Goal: Transaction & Acquisition: Obtain resource

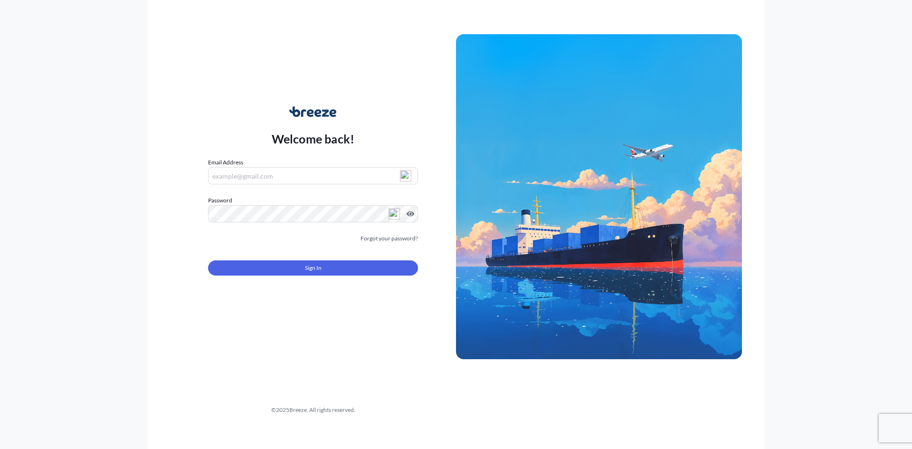
type input "[PERSON_NAME][EMAIL_ADDRESS][DOMAIN_NAME]"
click at [310, 277] on form "Email Address [PERSON_NAME][EMAIL_ADDRESS][DOMAIN_NAME] Password Must include: …" at bounding box center [313, 222] width 210 height 129
click at [316, 269] on span "Sign In" at bounding box center [313, 267] width 17 height 9
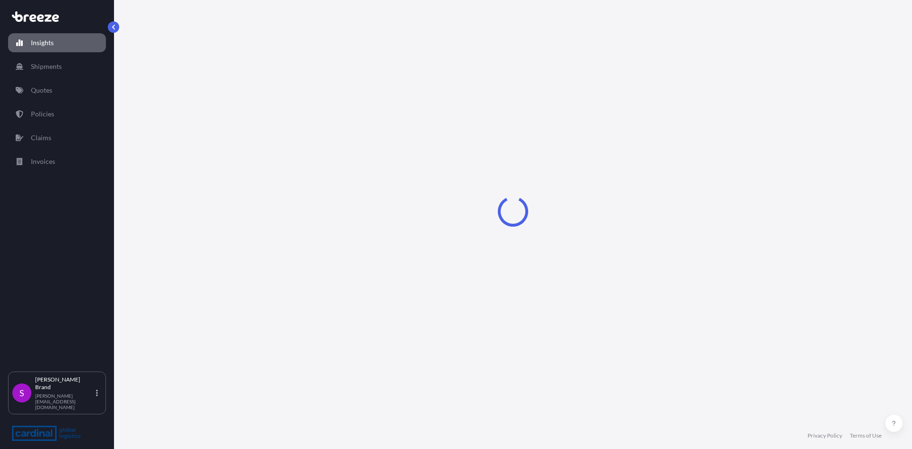
select select "2025"
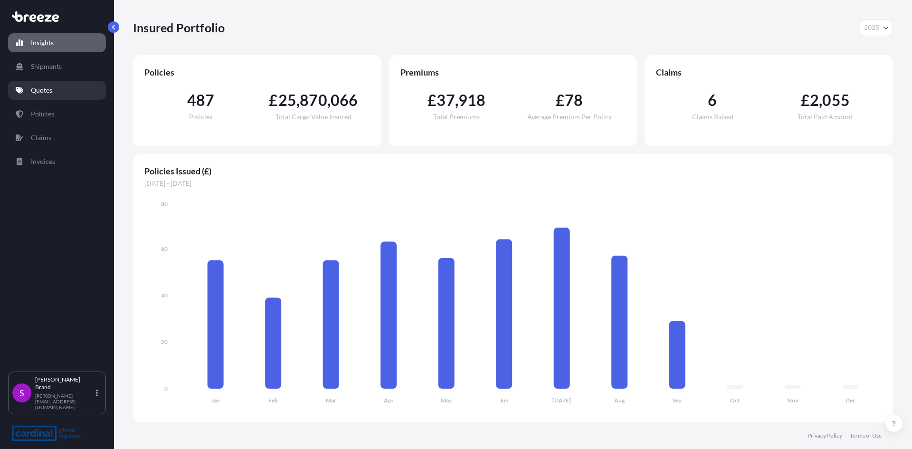
click at [51, 95] on link "Quotes" at bounding box center [57, 90] width 98 height 19
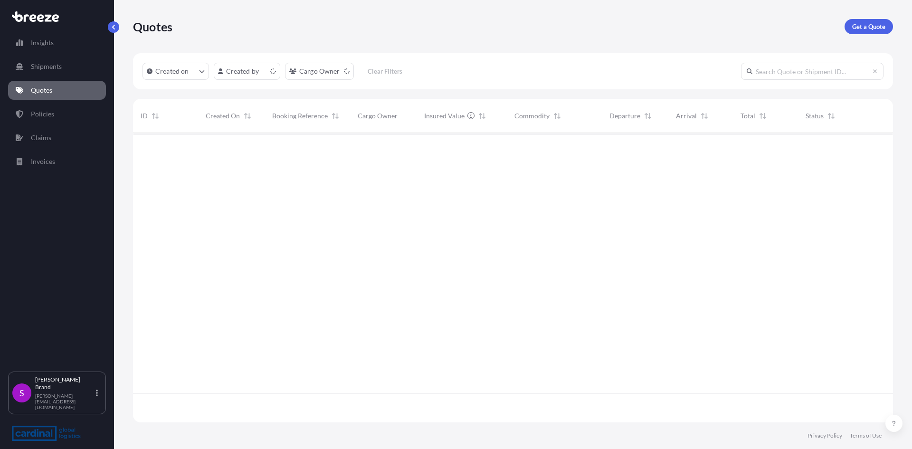
scroll to position [287, 753]
click at [873, 30] on p "Get a Quote" at bounding box center [868, 26] width 33 height 9
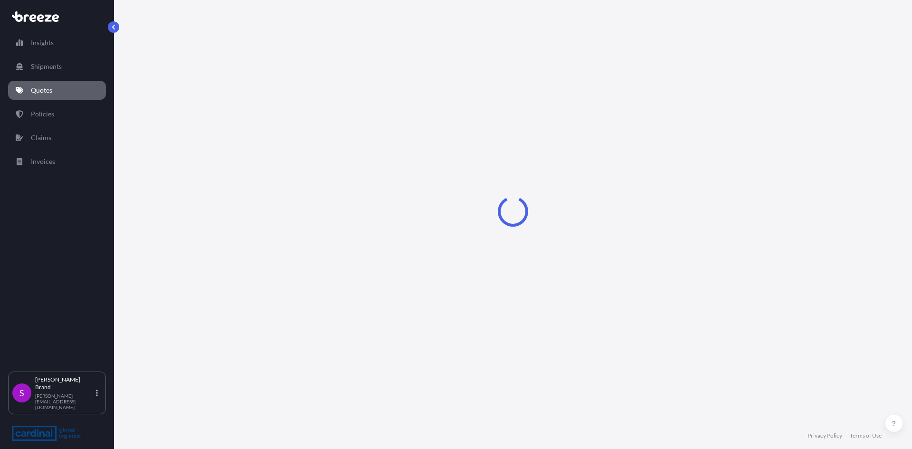
select select "Sea"
select select "1"
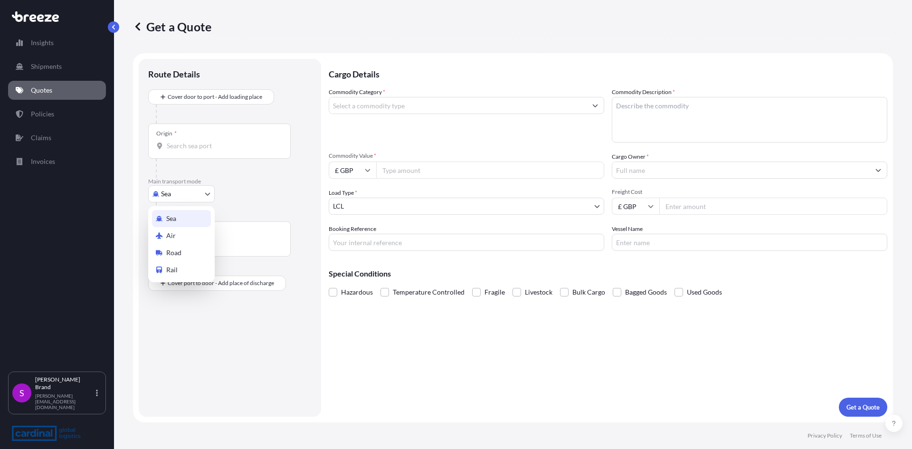
click at [182, 193] on body "Insights Shipments Quotes Policies Claims Invoices S [PERSON_NAME] [PERSON_NAME…" at bounding box center [456, 224] width 912 height 449
click at [173, 251] on span "Road" at bounding box center [173, 252] width 15 height 9
select select "Road"
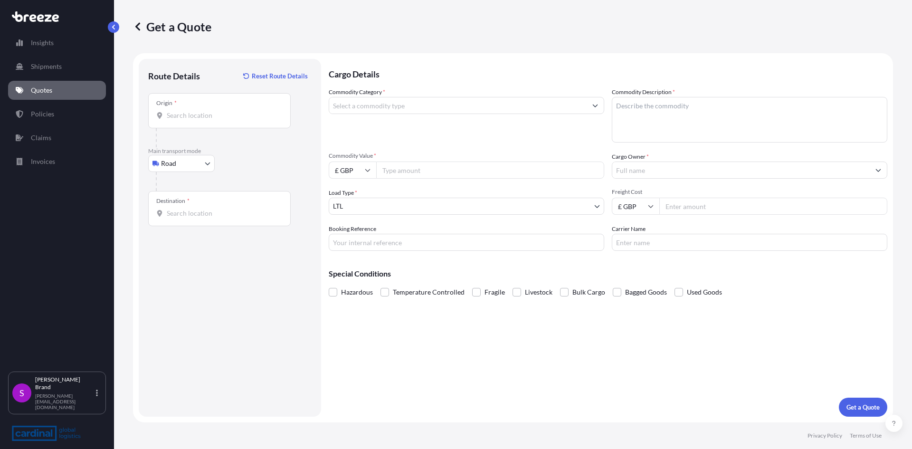
click at [193, 121] on div "Origin *" at bounding box center [219, 110] width 142 height 35
click at [193, 120] on input "Origin *" at bounding box center [223, 115] width 112 height 9
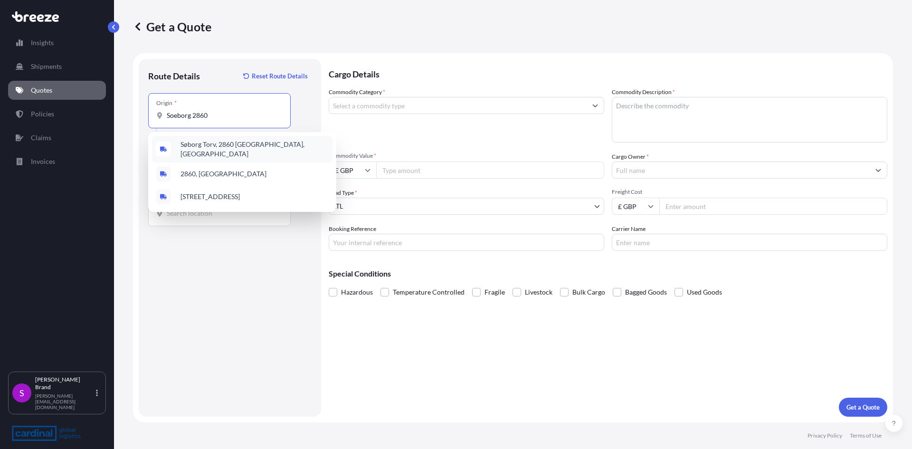
click at [232, 149] on span "Søborg Torv, 2860 [GEOGRAPHIC_DATA], [GEOGRAPHIC_DATA]" at bounding box center [254, 149] width 148 height 19
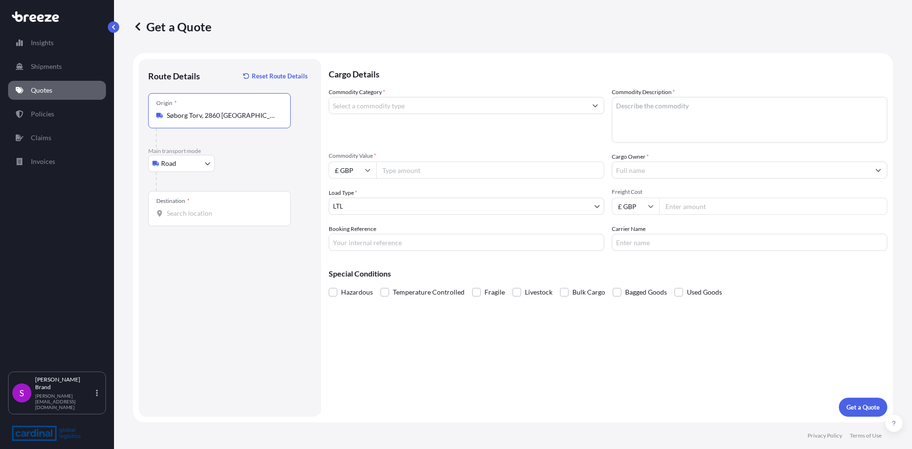
type input "Søborg Torv, 2860 [GEOGRAPHIC_DATA], [GEOGRAPHIC_DATA]"
drag, startPoint x: 194, startPoint y: 210, endPoint x: 206, endPoint y: 212, distance: 12.5
click at [194, 210] on input "Destination *" at bounding box center [223, 212] width 112 height 9
click at [204, 244] on span "[STREET_ADDRESS]" at bounding box center [209, 244] width 59 height 9
type input "[STREET_ADDRESS]"
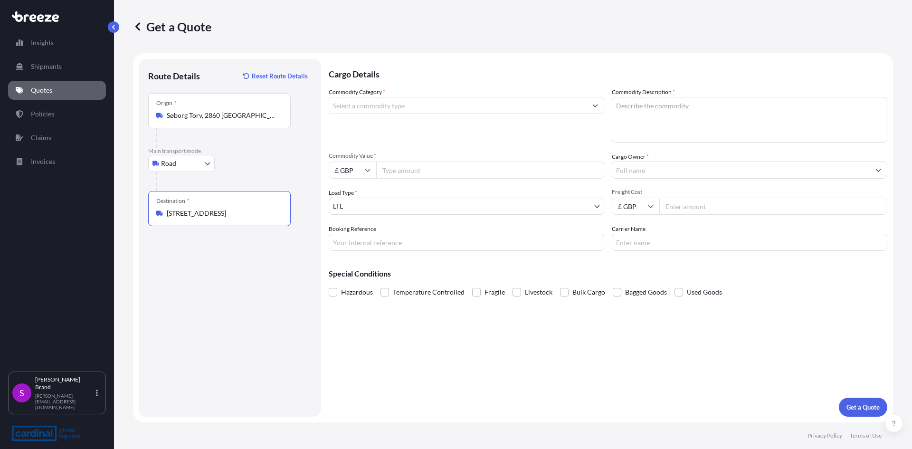
click at [413, 168] on input "Commodity Value *" at bounding box center [490, 169] width 228 height 17
click at [363, 172] on input "£ GBP" at bounding box center [352, 169] width 47 height 17
click at [350, 200] on div "€ EUR" at bounding box center [352, 196] width 40 height 18
type input "€ EUR"
click at [407, 172] on input "Commodity Value *" at bounding box center [490, 169] width 228 height 17
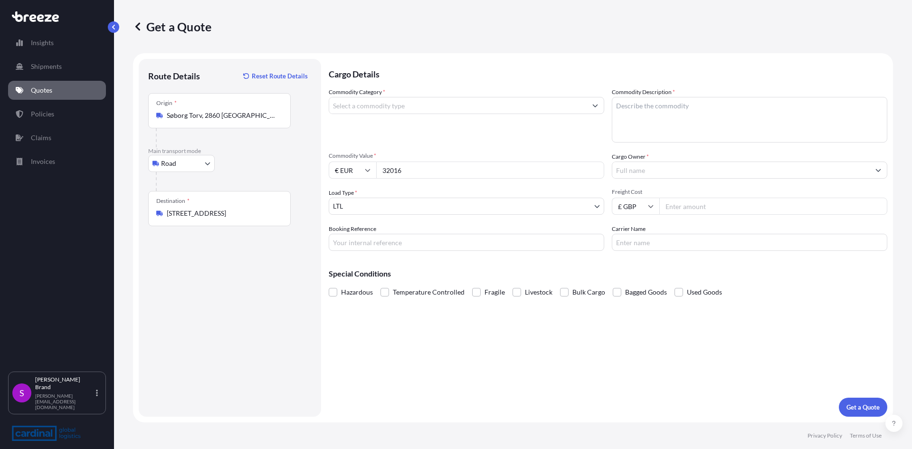
click at [418, 170] on input "32016" at bounding box center [490, 169] width 228 height 17
type input "32016.01"
click at [697, 212] on input "Freight Cost" at bounding box center [773, 206] width 228 height 17
click at [656, 167] on input "Cargo Owner *" at bounding box center [740, 169] width 257 height 17
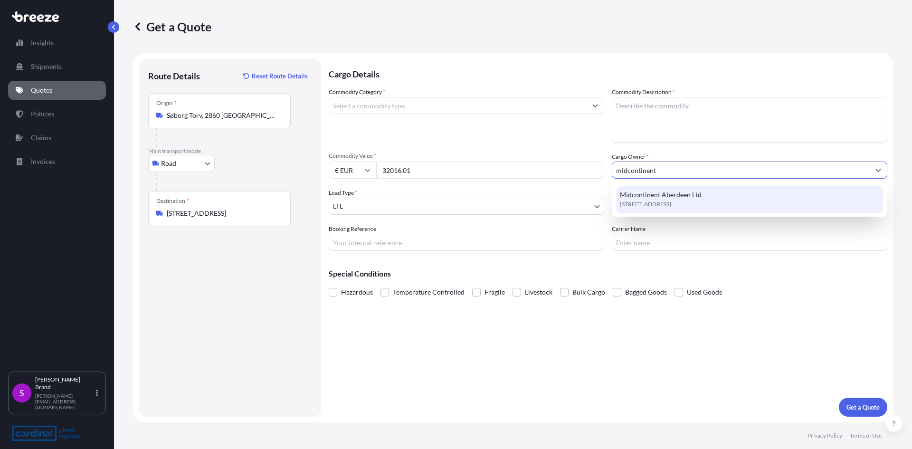
click at [660, 194] on span "Midcontinent Aberdeen Ltd" at bounding box center [661, 194] width 82 height 9
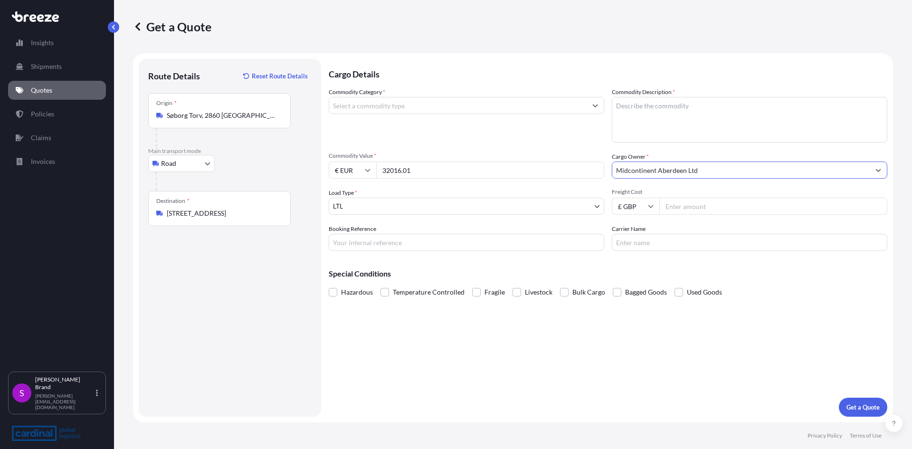
type input "Midcontinent Aberdeen Ltd"
click at [655, 120] on textarea "Commodity Description *" at bounding box center [749, 120] width 275 height 46
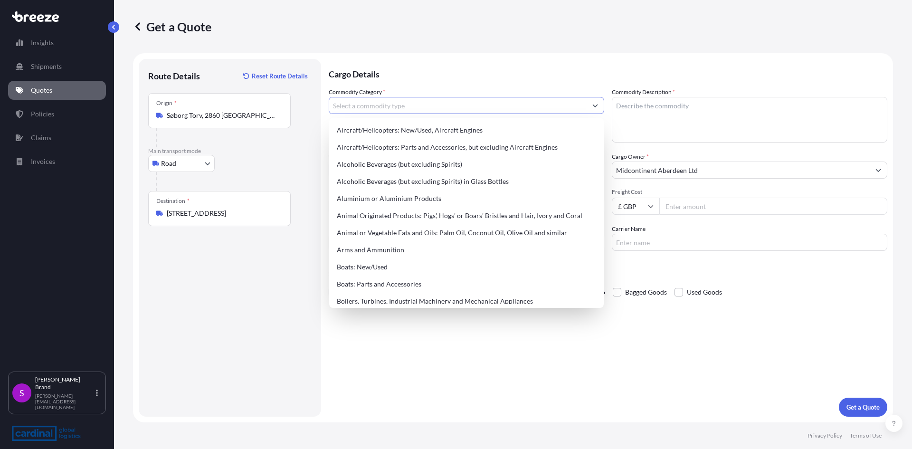
click at [537, 104] on input "Commodity Category *" at bounding box center [457, 105] width 257 height 17
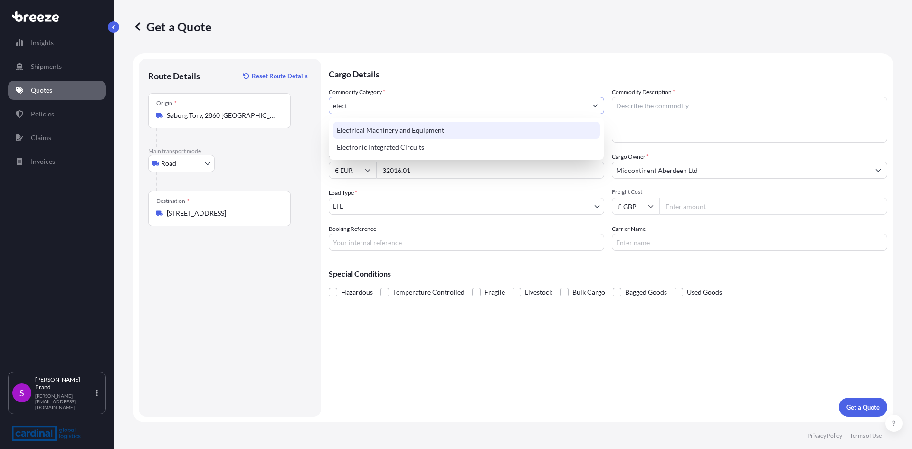
click at [433, 136] on div "Electrical Machinery and Equipment" at bounding box center [466, 130] width 267 height 17
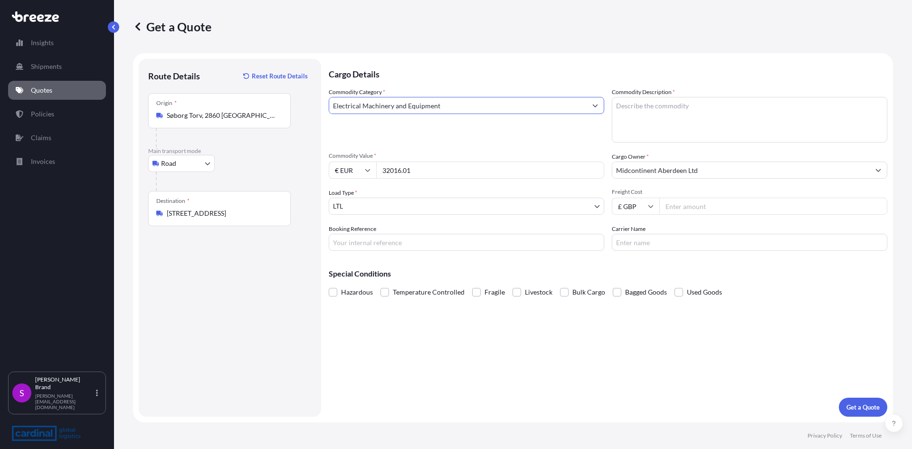
type input "Electrical Machinery and Equipment"
drag, startPoint x: 407, startPoint y: 247, endPoint x: 427, endPoint y: 244, distance: 20.7
click at [407, 247] on input "Booking Reference" at bounding box center [466, 242] width 275 height 17
type input "MIDCO QUOTE DENMARK TO [GEOGRAPHIC_DATA]"
click at [687, 238] on input "Carrier Name" at bounding box center [749, 242] width 275 height 17
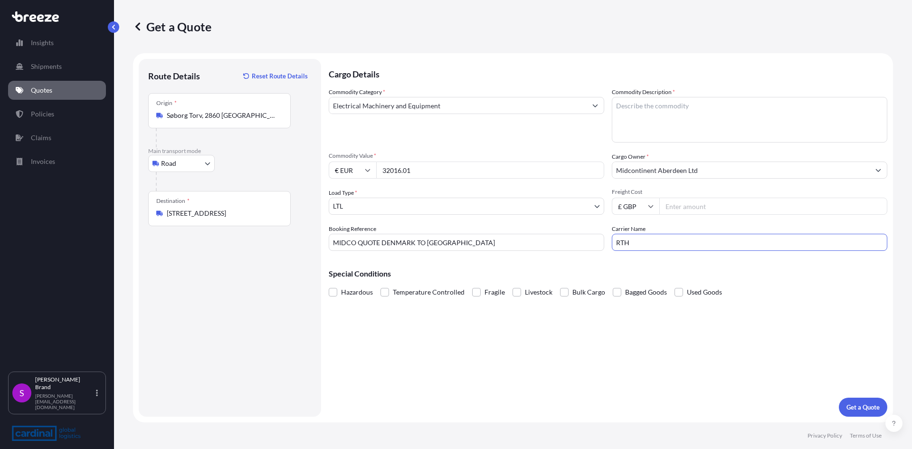
type input "RTH"
click at [691, 209] on input "Freight Cost" at bounding box center [773, 206] width 228 height 17
type input "595"
click at [695, 119] on textarea "Commodity Description *" at bounding box center [749, 120] width 275 height 46
type textarea "SHIP SPARES"
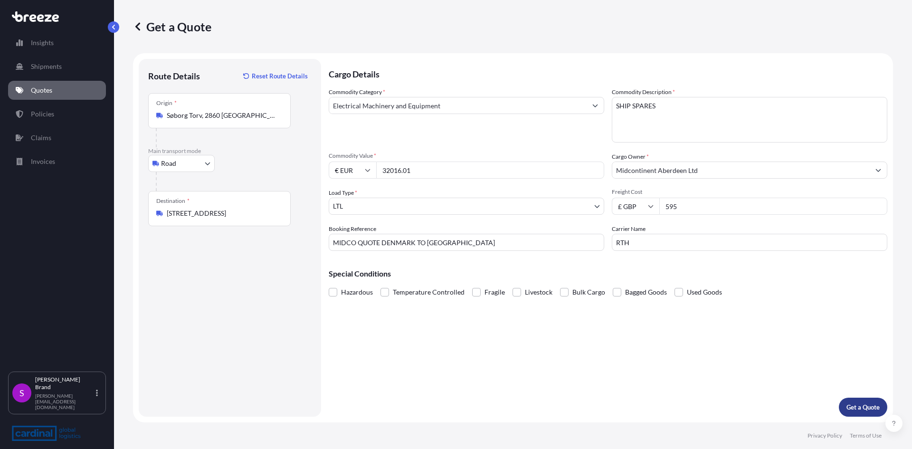
click at [858, 408] on p "Get a Quote" at bounding box center [862, 406] width 33 height 9
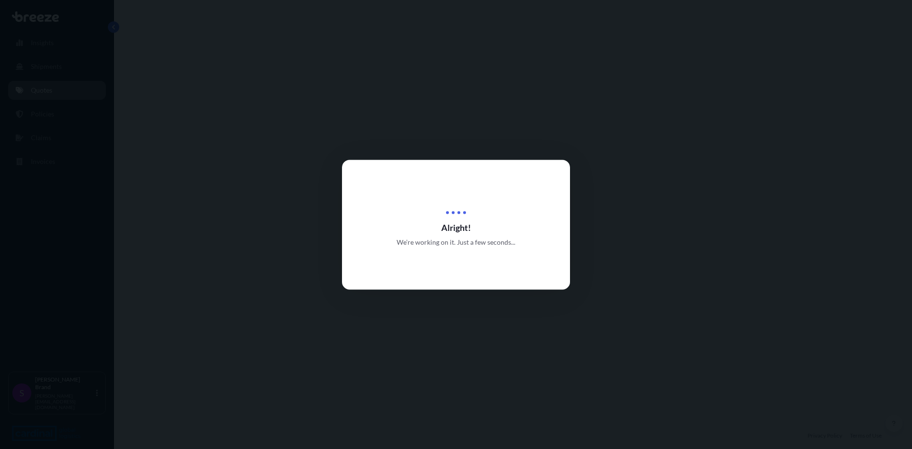
select select "Road"
select select "1"
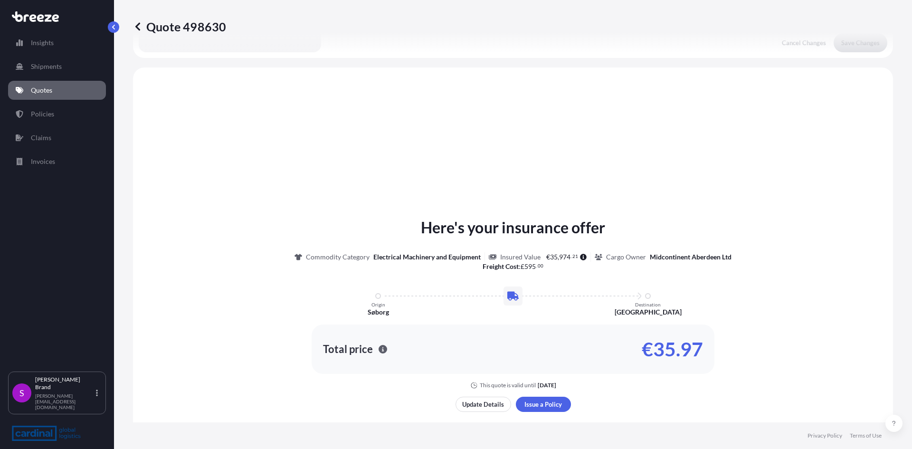
scroll to position [286, 0]
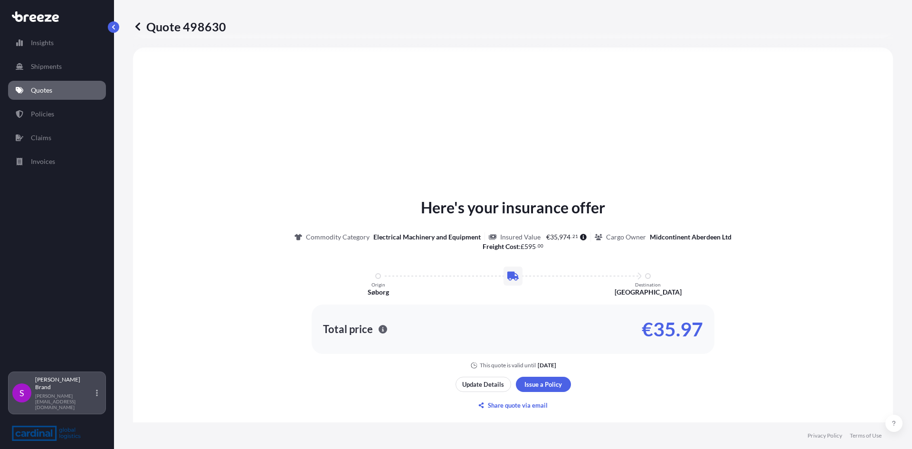
click at [72, 391] on p "[PERSON_NAME]" at bounding box center [64, 383] width 59 height 15
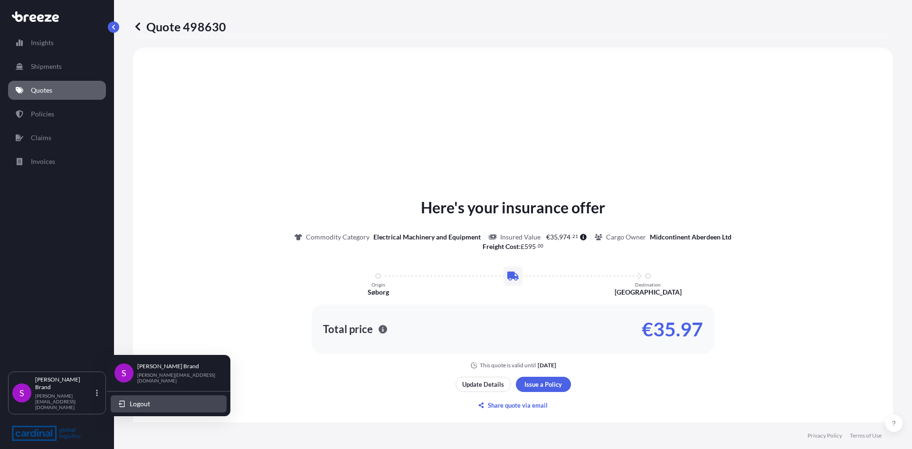
click at [129, 403] on button "Logout" at bounding box center [169, 403] width 116 height 17
